Goal: Task Accomplishment & Management: Use online tool/utility

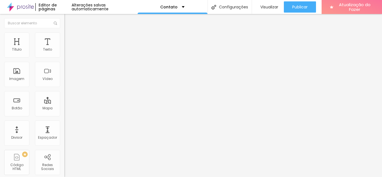
click at [64, 53] on input "Alboom Brasil" at bounding box center [97, 50] width 67 height 6
type input "A"
type input "Av. Avelino Capelatto, 70"
type input "16"
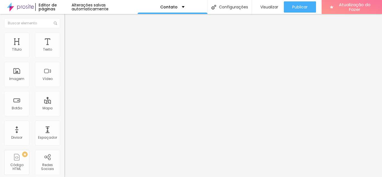
type input "16"
type input "17"
type input "18"
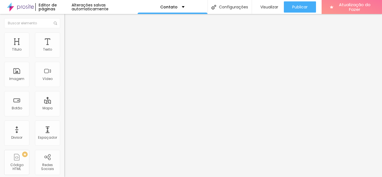
type input "19"
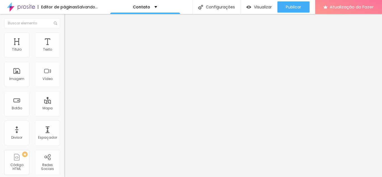
type input "20"
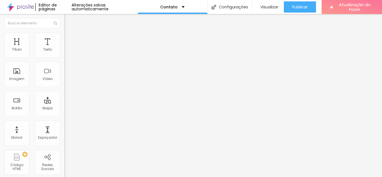
drag, startPoint x: 30, startPoint y: 88, endPoint x: 53, endPoint y: 89, distance: 23.2
click at [64, 141] on input "range" at bounding box center [82, 143] width 36 height 4
type input "19"
type input "18"
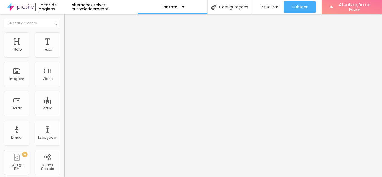
type input "18"
type input "17"
type input "16"
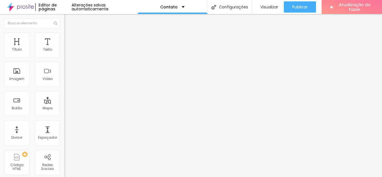
type input "15"
type input "14"
type input "13"
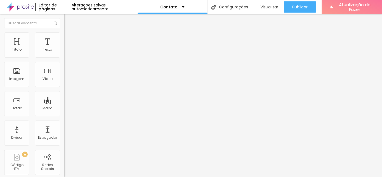
type input "13"
type input "12"
type input "11"
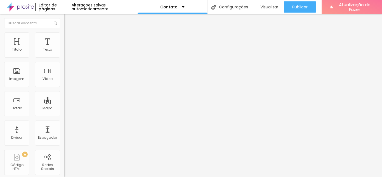
drag, startPoint x: 47, startPoint y: 87, endPoint x: 17, endPoint y: 88, distance: 29.9
type input "11"
click at [64, 141] on input "range" at bounding box center [82, 143] width 36 height 4
click at [64, 37] on li "Estilo" at bounding box center [96, 35] width 64 height 6
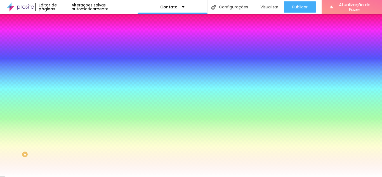
drag, startPoint x: 45, startPoint y: 101, endPoint x: 59, endPoint y: 101, distance: 14.0
click at [64, 82] on input "#FFFFFF" at bounding box center [97, 79] width 67 height 6
click at [64, 76] on div at bounding box center [96, 76] width 64 height 0
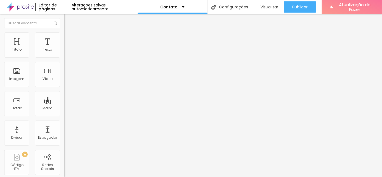
click at [69, 39] on font "Estilo" at bounding box center [73, 36] width 9 height 5
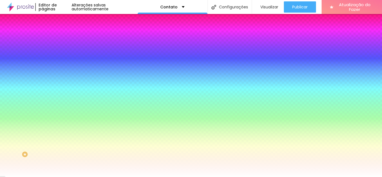
click at [64, 70] on font "Cor de fundo" at bounding box center [75, 67] width 23 height 5
click at [64, 76] on div at bounding box center [96, 76] width 64 height 0
click at [64, 82] on input "#FFFFFF" at bounding box center [97, 79] width 67 height 6
drag, startPoint x: 44, startPoint y: 101, endPoint x: 59, endPoint y: 102, distance: 15.4
click at [64, 82] on input "#FFFFFF" at bounding box center [97, 79] width 67 height 6
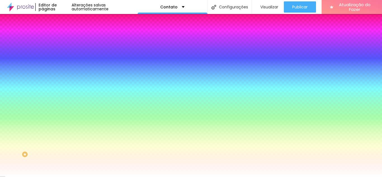
click at [64, 82] on input "#FFFFFF" at bounding box center [97, 79] width 67 height 6
click at [64, 76] on div at bounding box center [96, 76] width 64 height 0
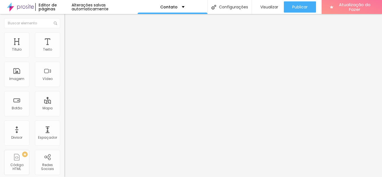
click at [69, 38] on font "Estilo" at bounding box center [73, 36] width 9 height 5
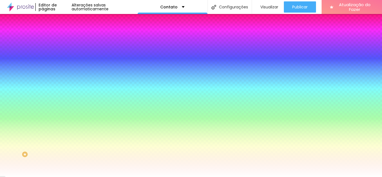
click at [64, 82] on input "#FFFFFF" at bounding box center [97, 79] width 67 height 6
drag, startPoint x: 44, startPoint y: 102, endPoint x: 59, endPoint y: 104, distance: 14.3
click at [64, 82] on input "#FFFFFF" at bounding box center [97, 79] width 67 height 6
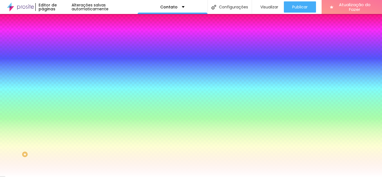
paste input "E7BD3E"
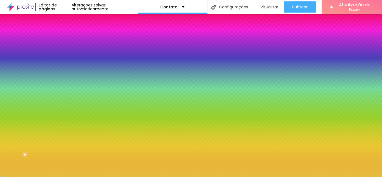
type input "#E7BD3E"
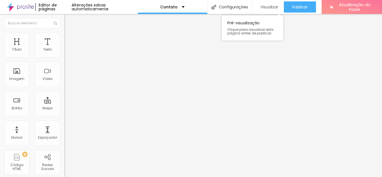
click at [264, 6] on font "Visualizar" at bounding box center [270, 7] width 18 height 6
click at [64, 53] on input "text" at bounding box center [97, 50] width 67 height 6
type input "[PHONE_NUMBER]"
click at [64, 163] on div "Editar nulo Conteúdo Estilo Avançado Número do WhatsApp * [PHONE_NUMBER] + 55 T…" at bounding box center [96, 95] width 64 height 163
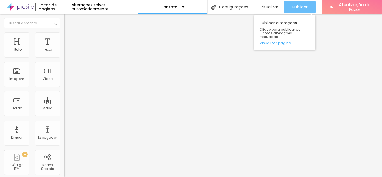
click at [298, 6] on font "Publicar" at bounding box center [299, 7] width 15 height 6
click at [270, 40] on font "Visualizar página" at bounding box center [276, 42] width 32 height 5
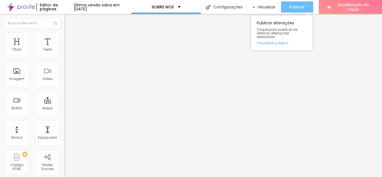
click at [297, 8] on font "Publicar" at bounding box center [297, 7] width 15 height 6
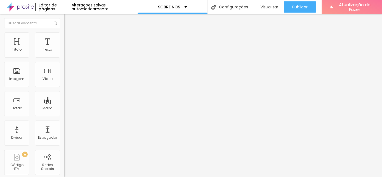
drag, startPoint x: 4, startPoint y: 94, endPoint x: 34, endPoint y: 108, distance: 32.2
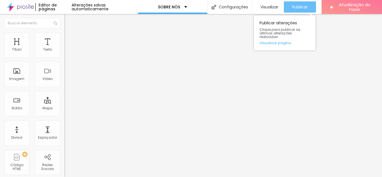
click at [296, 8] on font "Publicar" at bounding box center [299, 7] width 15 height 6
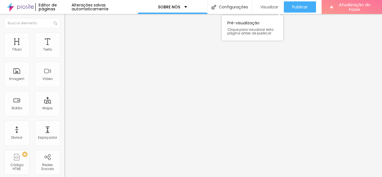
click at [266, 8] on font "Visualizar" at bounding box center [270, 7] width 18 height 6
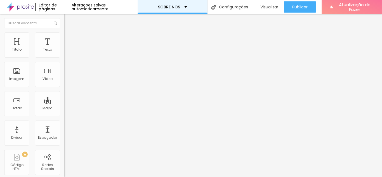
click at [183, 6] on div "SOBRE NÓS" at bounding box center [172, 7] width 29 height 4
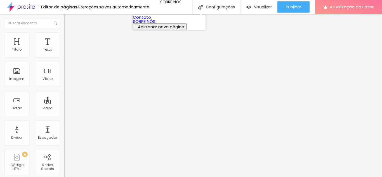
click at [156, 30] on font "Adicionar nova página" at bounding box center [161, 27] width 46 height 6
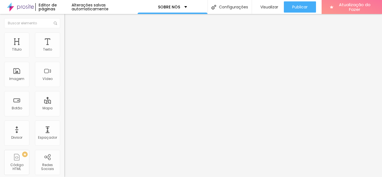
type input "SERVIÇOS"
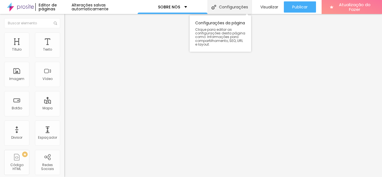
click at [231, 8] on font "Configurações" at bounding box center [233, 7] width 29 height 6
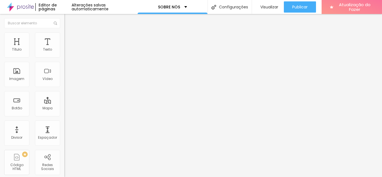
click at [68, 48] on font "Trocar imagem" at bounding box center [81, 45] width 27 height 5
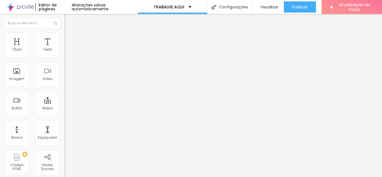
click at [95, 47] on img at bounding box center [96, 45] width 3 height 3
click at [68, 48] on font "Trocar imagem" at bounding box center [81, 45] width 27 height 5
click at [114, 177] on div at bounding box center [191, 180] width 382 height 0
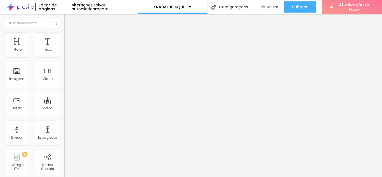
click at [64, 71] on img at bounding box center [66, 69] width 4 height 4
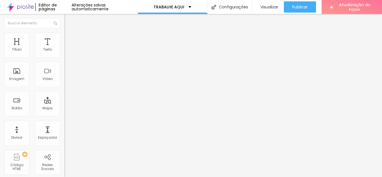
click at [64, 88] on span "Original" at bounding box center [70, 85] width 13 height 5
click at [64, 91] on font "Cinema" at bounding box center [71, 88] width 14 height 5
click at [64, 96] on font "Padrão" at bounding box center [70, 94] width 13 height 5
click at [64, 100] on font "Quadrado" at bounding box center [73, 97] width 18 height 5
click at [64, 103] on font "Original" at bounding box center [70, 100] width 13 height 5
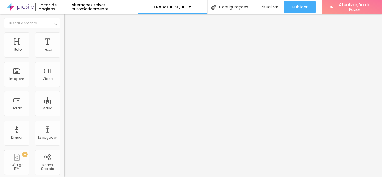
click at [67, 81] on icon "button" at bounding box center [68, 79] width 2 height 2
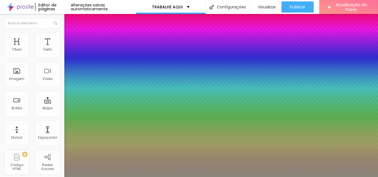
type input "1"
type input "0.5"
select select "Poppins"
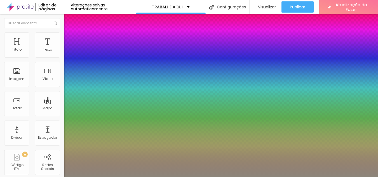
type input "1"
type input "0.5"
type input "1"
type input "0.5"
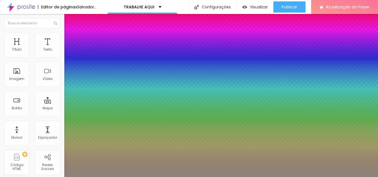
type input "1"
type input "0.5"
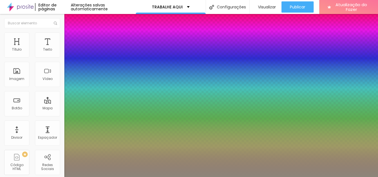
click at [151, 177] on div at bounding box center [189, 177] width 378 height 0
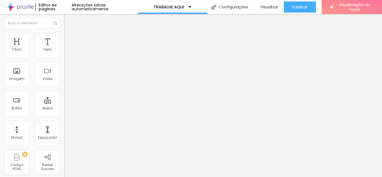
click at [69, 37] on font "Avançado" at bounding box center [78, 36] width 18 height 5
type input "7"
type input "5"
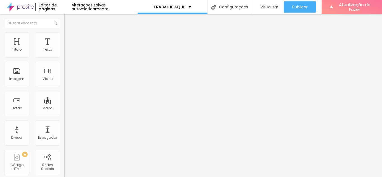
type input "4"
type input "3"
type input "2"
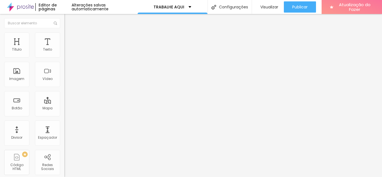
type input "2"
type input "1"
type input "0"
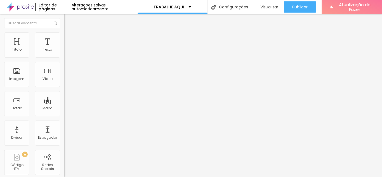
type input "1"
type input "2"
type input "3"
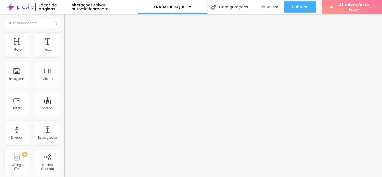
type input "3"
type input "4"
type input "5"
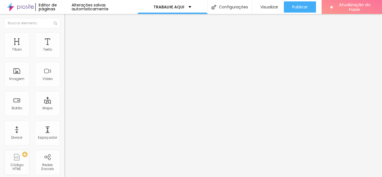
type input "7"
type input "8"
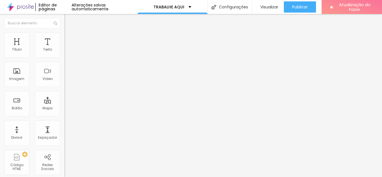
click at [64, 103] on input "range" at bounding box center [82, 105] width 36 height 4
type input "17"
type input "20"
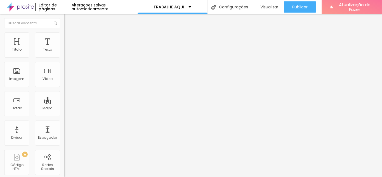
type input "21"
type input "22"
type input "23"
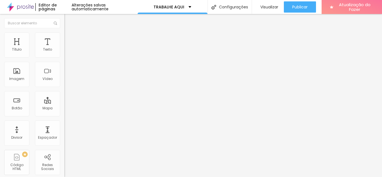
type input "23"
type input "24"
type input "25"
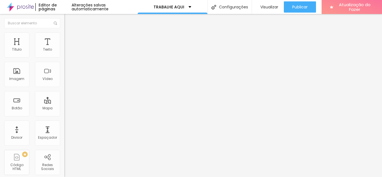
type input "26"
type input "14"
type input "9"
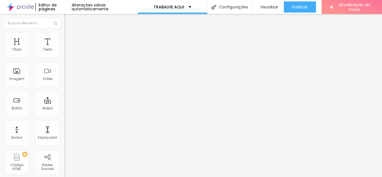
type input "9"
type input "7"
type input "5"
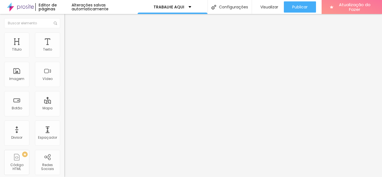
type input "2"
type input "0"
drag, startPoint x: 16, startPoint y: 66, endPoint x: 7, endPoint y: 65, distance: 8.5
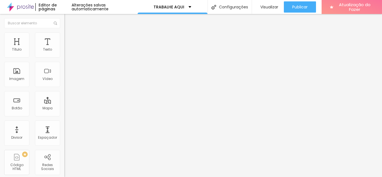
type input "0"
click at [64, 54] on button "button" at bounding box center [68, 51] width 8 height 6
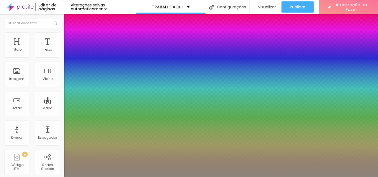
type input "1"
select select "Poppins"
type input "1"
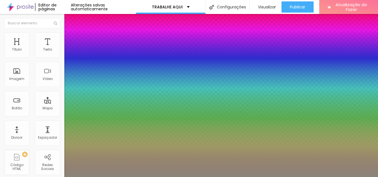
click at [165, 177] on div at bounding box center [189, 177] width 378 height 0
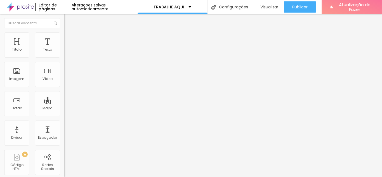
click at [64, 54] on button "button" at bounding box center [68, 51] width 8 height 6
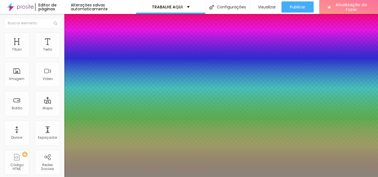
type input "1"
type input "13"
type input "1"
type input "11"
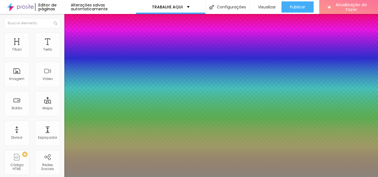
type input "11"
type input "1"
type input "10"
type input "1"
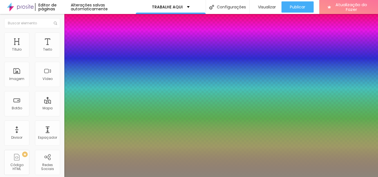
type input "12"
type input "1"
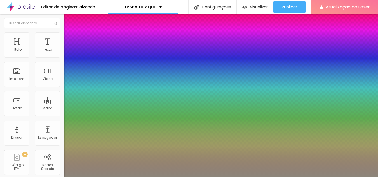
type input "13"
type input "1"
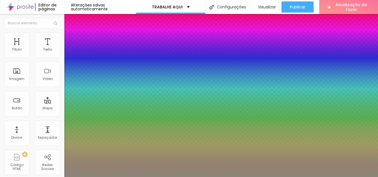
type input "13"
click at [205, 177] on div at bounding box center [189, 177] width 378 height 0
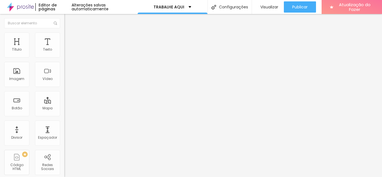
click at [64, 54] on button "button" at bounding box center [68, 51] width 8 height 6
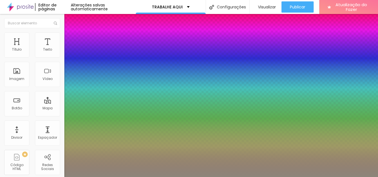
type input "1"
drag, startPoint x: 57, startPoint y: 55, endPoint x: 110, endPoint y: 82, distance: 59.9
click at [110, 82] on body "Editor de páginas Alterações salvas automaticamente TRABALHE AQUI Configurações…" at bounding box center [189, 88] width 378 height 177
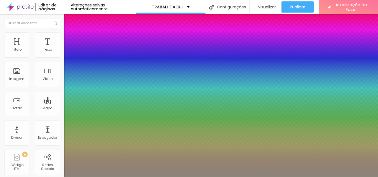
click at [163, 177] on div at bounding box center [189, 177] width 378 height 0
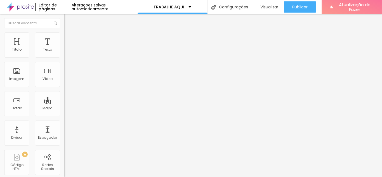
click at [67, 81] on icon "button" at bounding box center [68, 79] width 2 height 2
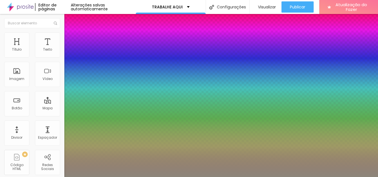
type input "1"
type input "0.5"
select select "Poppins"
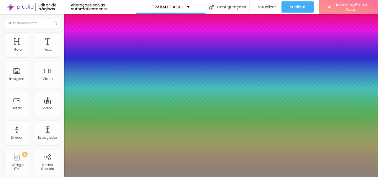
type input "1"
type input "0.5"
type input "1"
type input "0.5"
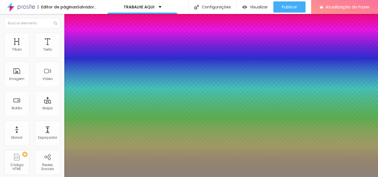
type input "1"
type input "0.5"
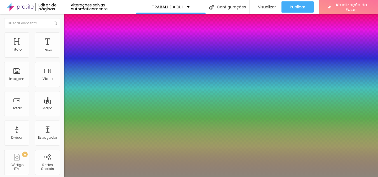
type input "46"
type input "1"
type input "0.5"
type input "44"
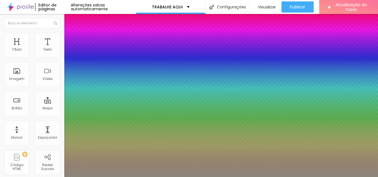
type input "44"
type input "1"
type input "0.5"
type input "42"
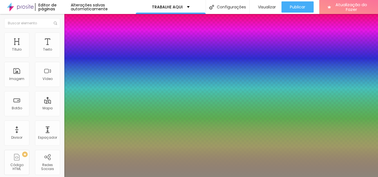
type input "1"
type input "0.5"
type input "41"
type input "1"
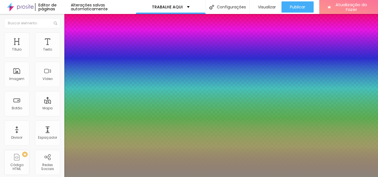
type input "0.5"
type input "40"
type input "1"
type input "0.5"
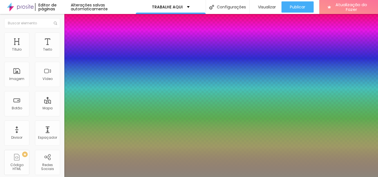
type input "39"
type input "1"
type input "0.5"
type input "37"
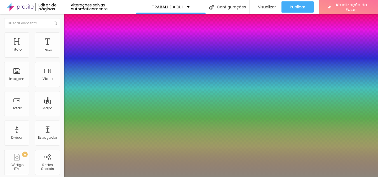
type input "37"
type input "1"
type input "0.5"
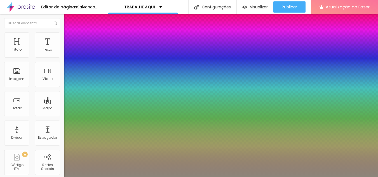
type input "36"
type input "1"
type input "0.5"
type input "35"
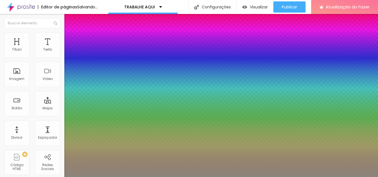
type input "35"
type input "1"
type input "0.5"
type input "34"
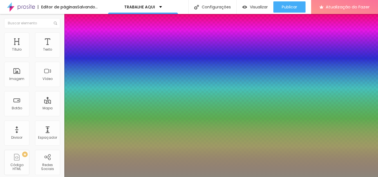
type input "1"
type input "0.5"
type input "33"
type input "1"
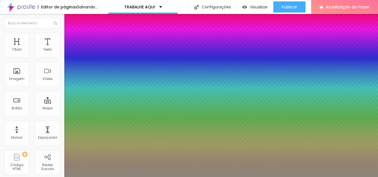
type input "0.5"
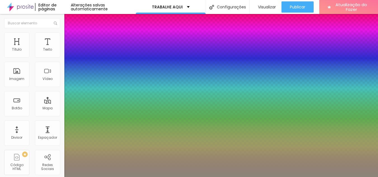
type input "1"
type input "0.5"
type input "32"
type input "1"
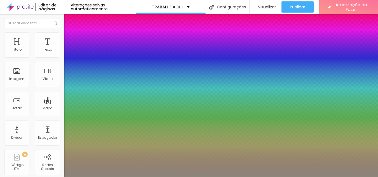
type input "0.5"
type input "31"
type input "1"
type input "0.5"
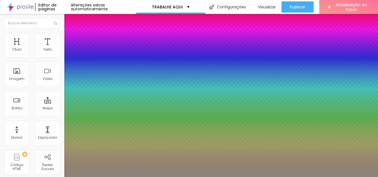
type input "30"
type input "1"
type input "0.5"
type input "29"
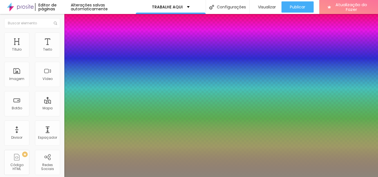
type input "29"
type input "1"
type input "0.5"
type input "28"
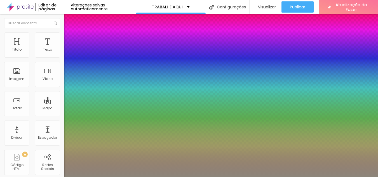
type input "1"
type input "0.5"
type input "27"
type input "1"
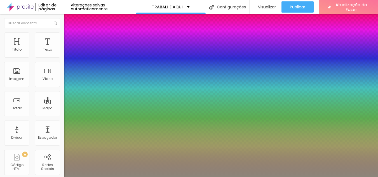
type input "0.5"
type input "26"
type input "1"
type input "0.5"
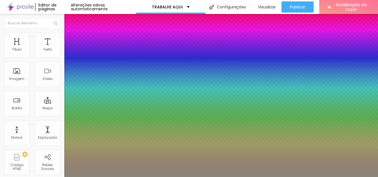
type input "25"
type input "1"
type input "0.5"
type input "24"
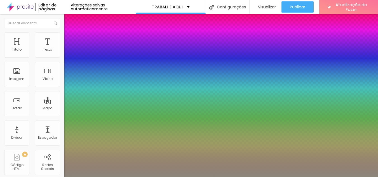
type input "24"
type input "1"
type input "0.5"
type input "23"
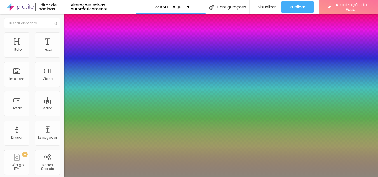
type input "1"
type input "0.5"
type input "22"
type input "1"
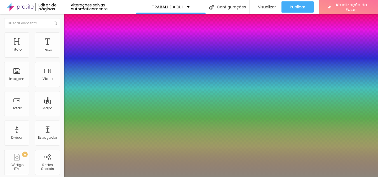
type input "0.5"
type input "21"
type input "1"
type input "0.5"
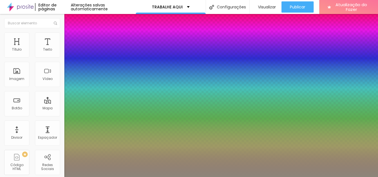
type input "20"
type input "1"
type input "0.5"
type input "18"
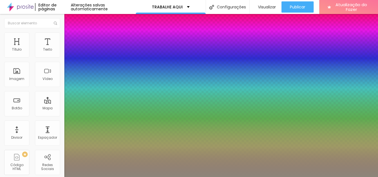
type input "18"
type input "1"
type input "0.5"
type input "17"
drag, startPoint x: 89, startPoint y: 159, endPoint x: 81, endPoint y: 157, distance: 8.5
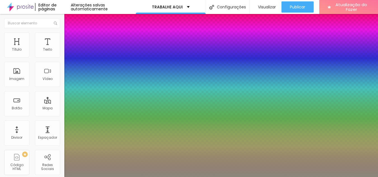
click at [162, 177] on div at bounding box center [189, 177] width 378 height 0
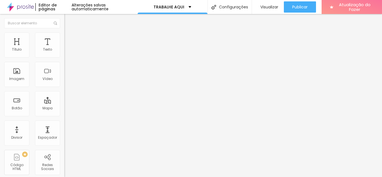
click at [67, 81] on icon "button" at bounding box center [68, 79] width 3 height 3
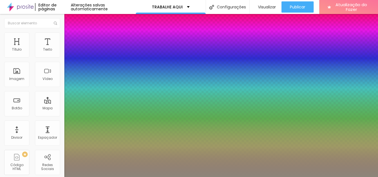
drag, startPoint x: 83, startPoint y: 158, endPoint x: 92, endPoint y: 134, distance: 25.4
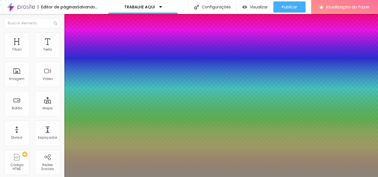
drag, startPoint x: 91, startPoint y: 158, endPoint x: 81, endPoint y: 158, distance: 9.8
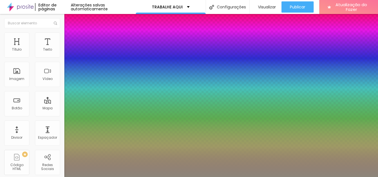
click at [192, 177] on div at bounding box center [189, 177] width 378 height 0
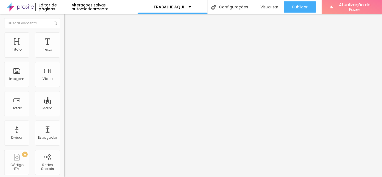
click at [67, 81] on icon "button" at bounding box center [68, 79] width 3 height 3
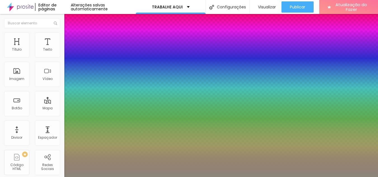
click at [152, 177] on div at bounding box center [189, 177] width 378 height 0
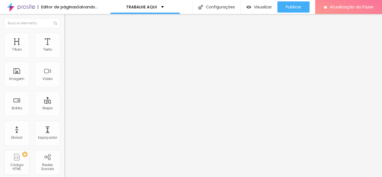
click at [67, 52] on icon "button" at bounding box center [68, 50] width 3 height 3
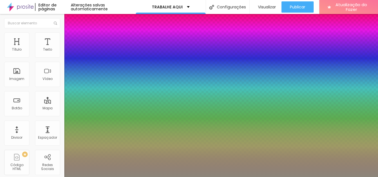
click at [201, 177] on div at bounding box center [189, 177] width 378 height 0
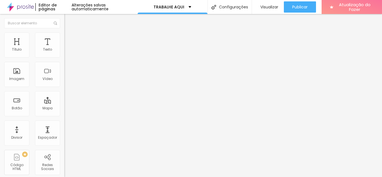
click at [69, 37] on font "Estilo" at bounding box center [73, 36] width 9 height 5
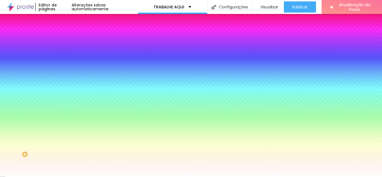
drag, startPoint x: 44, startPoint y: 57, endPoint x: 58, endPoint y: 58, distance: 14.9
click at [64, 58] on input "#FFFFFF" at bounding box center [97, 56] width 67 height 6
paste input "208656"
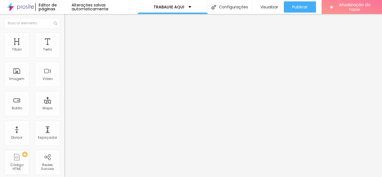
click at [69, 39] on font "Avançado" at bounding box center [78, 36] width 18 height 5
click at [69, 38] on font "Estilo" at bounding box center [73, 36] width 9 height 5
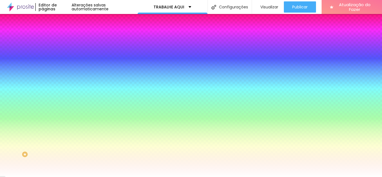
drag, startPoint x: 45, startPoint y: 102, endPoint x: 61, endPoint y: 102, distance: 16.2
click at [64, 102] on div "Imagem de fundo Adicionar imagem Efeito da Imagem Nenhum Nenhum Paralaxe Cor de…" at bounding box center [96, 80] width 64 height 72
click at [64, 82] on input "#FFFFFF" at bounding box center [97, 79] width 67 height 6
click at [64, 76] on div at bounding box center [96, 76] width 64 height 0
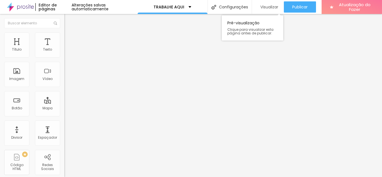
click at [268, 6] on font "Visualizar" at bounding box center [270, 7] width 18 height 6
click at [68, 48] on font "Trocar imagem" at bounding box center [81, 45] width 27 height 5
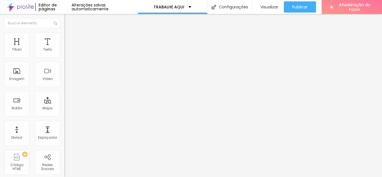
click at [64, 71] on img at bounding box center [66, 69] width 4 height 4
click at [64, 80] on img at bounding box center [66, 78] width 4 height 4
click at [64, 75] on img at bounding box center [66, 73] width 4 height 4
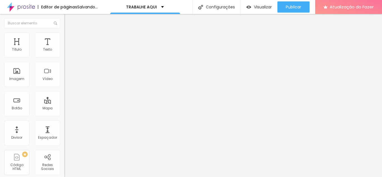
click at [64, 35] on img at bounding box center [66, 34] width 5 height 5
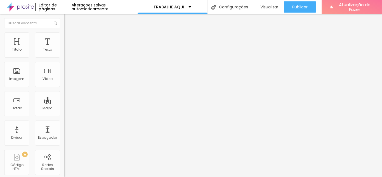
drag, startPoint x: 13, startPoint y: 71, endPoint x: 8, endPoint y: 70, distance: 5.3
click at [64, 123] on input "range" at bounding box center [82, 125] width 36 height 4
click at [64, 57] on input "range" at bounding box center [82, 55] width 36 height 4
click at [69, 33] on font "Conteúdo" at bounding box center [77, 30] width 17 height 5
click at [95, 47] on img at bounding box center [96, 45] width 3 height 3
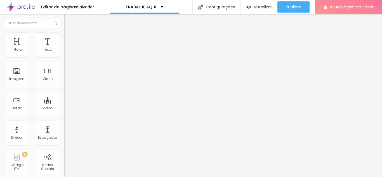
click at [68, 48] on font "Trocar imagem" at bounding box center [81, 45] width 27 height 5
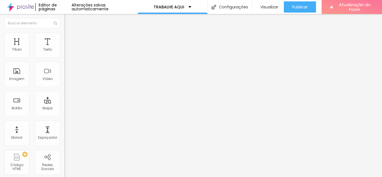
drag, startPoint x: 146, startPoint y: 75, endPoint x: 144, endPoint y: 80, distance: 5.8
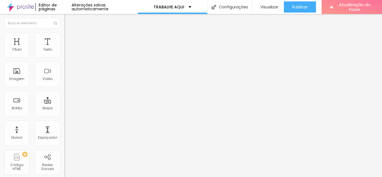
click at [269, 9] on font "Visualizar" at bounding box center [270, 7] width 18 height 6
click at [64, 35] on img at bounding box center [66, 34] width 5 height 5
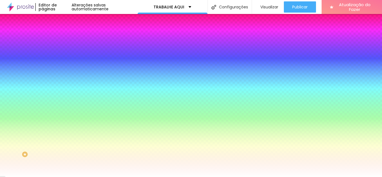
drag, startPoint x: 43, startPoint y: 103, endPoint x: 59, endPoint y: 102, distance: 15.4
click at [64, 82] on input "#FFFFFF" at bounding box center [97, 79] width 67 height 6
paste input "E7BD3E"
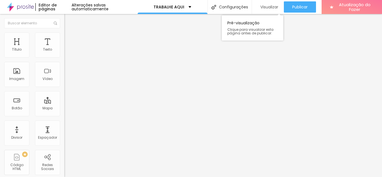
click at [267, 8] on font "Visualizar" at bounding box center [270, 7] width 18 height 6
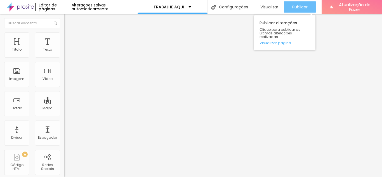
click at [297, 7] on font "Publicar" at bounding box center [299, 7] width 15 height 6
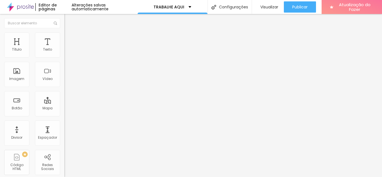
click at [64, 37] on li "Avançado" at bounding box center [96, 35] width 64 height 6
click at [264, 8] on font "Visualizar" at bounding box center [270, 7] width 18 height 6
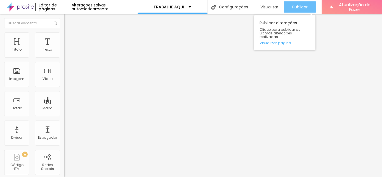
click at [302, 7] on font "Publicar" at bounding box center [299, 7] width 15 height 6
click at [301, 7] on font "Publicar" at bounding box center [299, 7] width 15 height 6
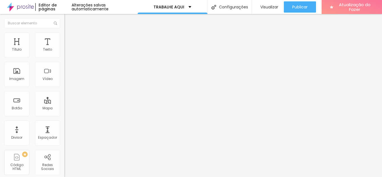
click at [69, 37] on font "Estilo" at bounding box center [73, 36] width 9 height 5
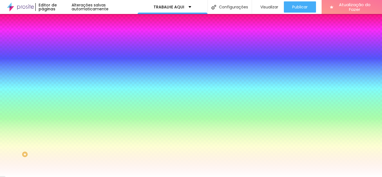
click at [64, 82] on input "#FFFFFF" at bounding box center [97, 79] width 67 height 6
type input "#FFF"
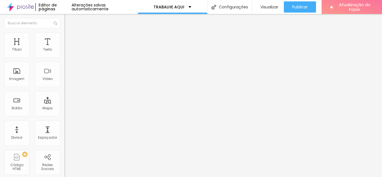
click at [67, 81] on icon "button" at bounding box center [68, 79] width 3 height 3
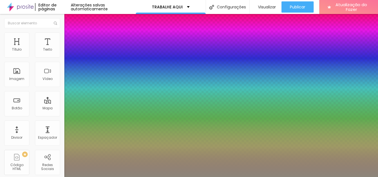
type input "1"
type input "0.5"
click at [226, 177] on div at bounding box center [189, 177] width 378 height 0
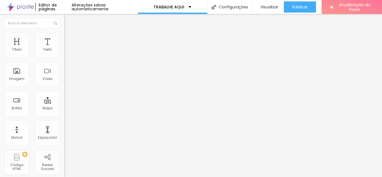
click at [64, 75] on img at bounding box center [66, 73] width 4 height 4
click at [69, 39] on font "Estilo" at bounding box center [73, 36] width 9 height 5
type input "2"
type input "5"
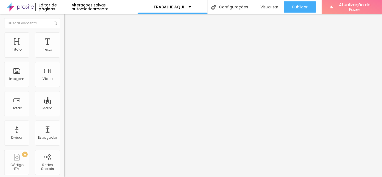
type input "5"
type input "7"
type input "10"
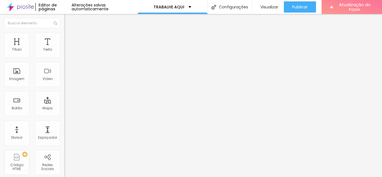
type input "11"
type input "13"
type input "16"
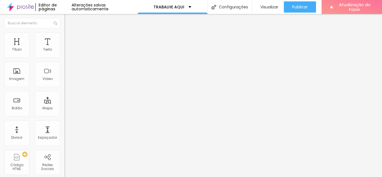
type input "16"
type input "18"
type input "20"
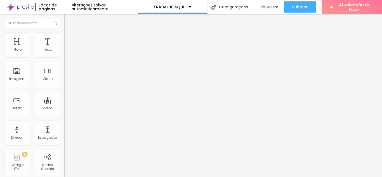
type input "21"
type input "26"
type input "33"
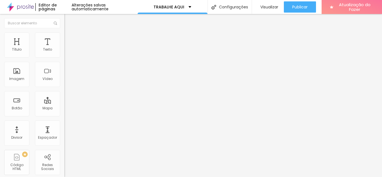
type input "33"
type input "36"
type input "38"
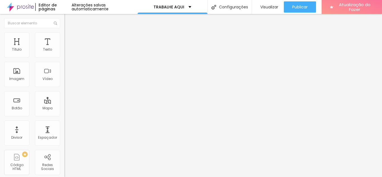
type input "39"
type input "41"
type input "43"
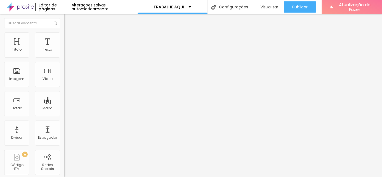
type input "43"
type input "44"
type input "46"
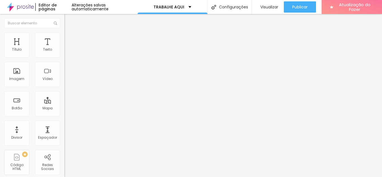
type input "48"
type input "49"
type input "72"
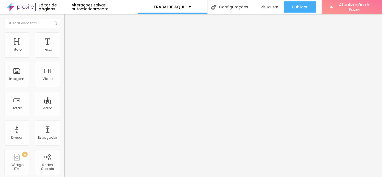
type input "72"
type input "86"
type input "91"
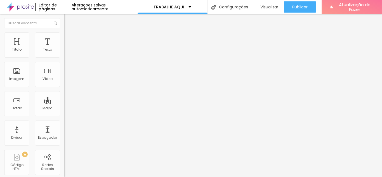
type input "92"
type input "91"
type input "89"
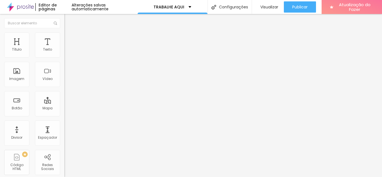
type input "89"
type input "84"
type input "81"
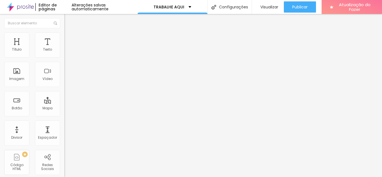
type input "76"
type input "72"
type input "69"
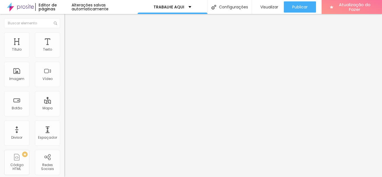
type input "69"
type input "53"
type input "46"
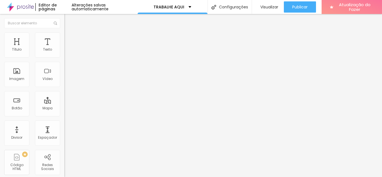
type input "43"
type input "38"
type input "33"
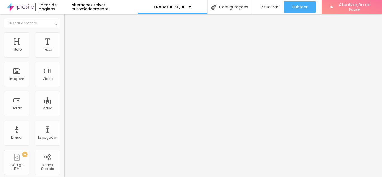
type input "33"
type input "28"
type input "21"
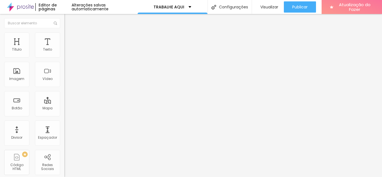
type input "16"
type input "15"
type input "8"
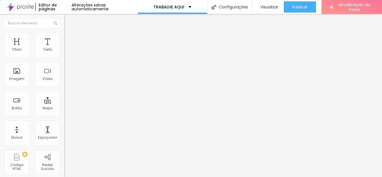
type input "8"
type input "7"
type input "3"
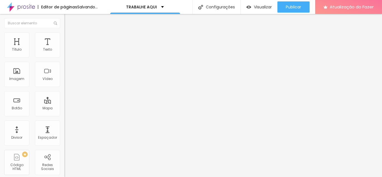
type input "2"
type input "0"
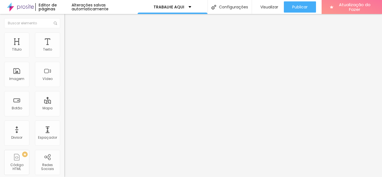
click at [64, 123] on input "range" at bounding box center [82, 125] width 36 height 4
type input "120"
type input "130"
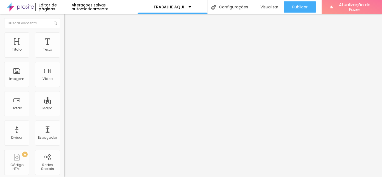
type input "140"
type input "150"
type input "160"
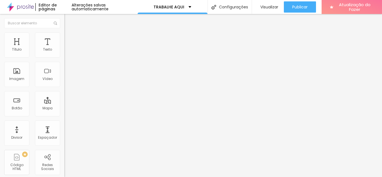
type input "160"
type input "170"
type input "190"
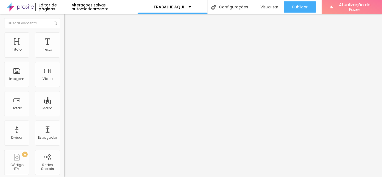
type input "200"
type input "210"
type input "220"
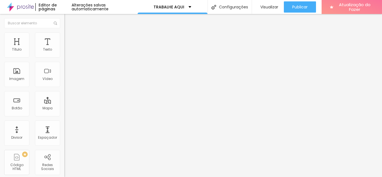
type input "220"
type input "240"
type input "250"
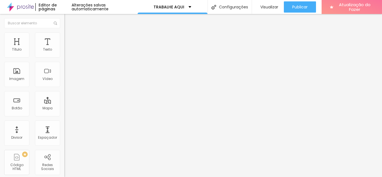
type input "260"
type input "270"
type input "280"
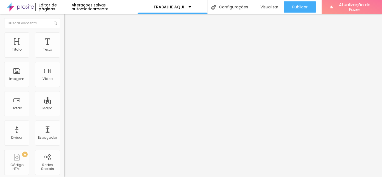
type input "280"
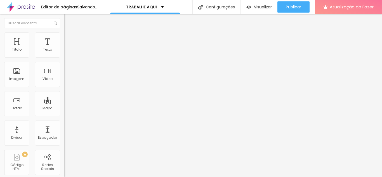
type input "290"
type input "300"
type input "310"
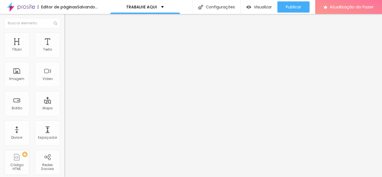
type input "310"
type input "320"
type input "330"
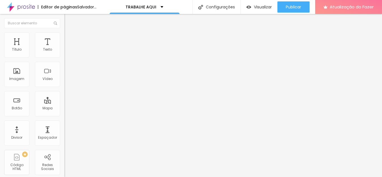
type input "340"
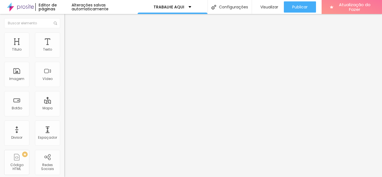
drag, startPoint x: 8, startPoint y: 60, endPoint x: 17, endPoint y: 60, distance: 9.5
type input "340"
click at [64, 57] on input "range" at bounding box center [82, 55] width 36 height 4
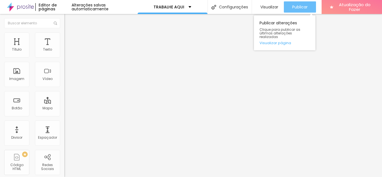
click at [297, 6] on font "Publicar" at bounding box center [299, 7] width 15 height 6
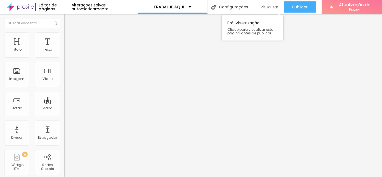
click at [266, 7] on font "Visualizar" at bounding box center [270, 7] width 18 height 6
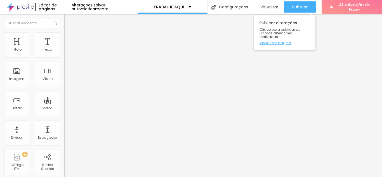
click at [268, 40] on font "Visualizar página" at bounding box center [276, 42] width 32 height 5
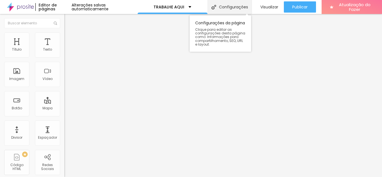
click at [225, 5] on font "Configurações" at bounding box center [233, 7] width 29 height 6
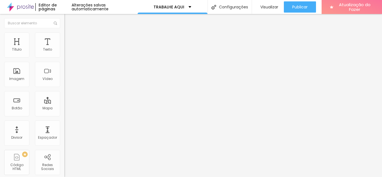
click at [68, 48] on font "Adicionar imagem" at bounding box center [84, 45] width 33 height 5
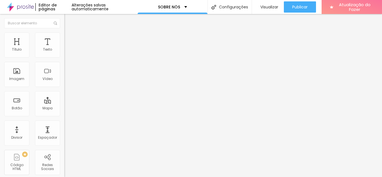
click at [68, 48] on font "Trocar imagem" at bounding box center [81, 45] width 27 height 5
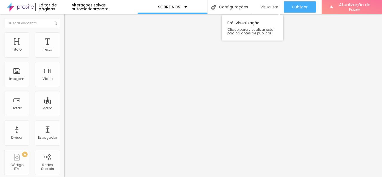
click at [265, 9] on font "Visualizar" at bounding box center [270, 7] width 18 height 6
click at [68, 48] on font "Adicionar imagem" at bounding box center [84, 45] width 33 height 5
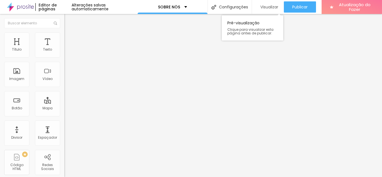
click at [265, 6] on font "Visualizar" at bounding box center [270, 7] width 18 height 6
click at [267, 9] on font "Visualizar" at bounding box center [270, 7] width 18 height 6
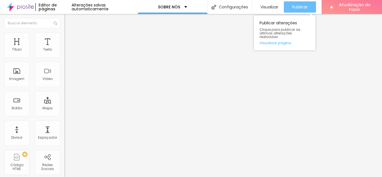
click at [297, 8] on font "Publicar" at bounding box center [299, 7] width 15 height 6
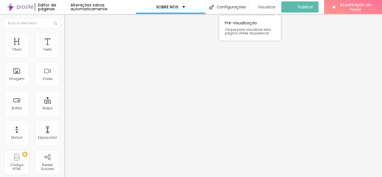
click at [264, 7] on font "Visualizar" at bounding box center [267, 7] width 18 height 6
